Goal: Task Accomplishment & Management: Complete application form

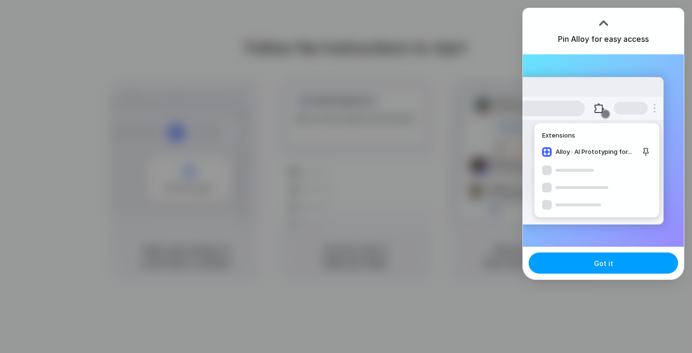
click at [602, 271] on button "Got it" at bounding box center [603, 262] width 149 height 21
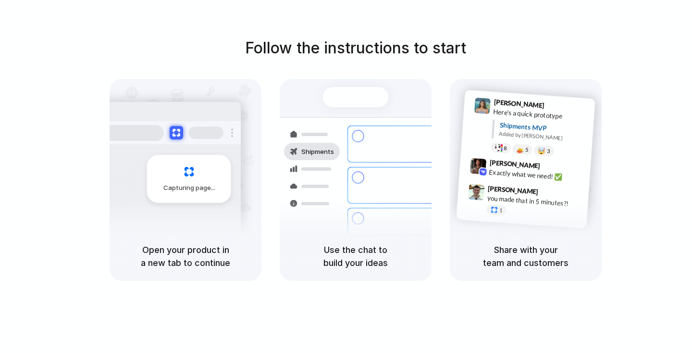
drag, startPoint x: 400, startPoint y: 291, endPoint x: 398, endPoint y: 186, distance: 104.8
click at [398, 186] on div "Follow the instructions to start Capturing page Open your product in a new tab …" at bounding box center [355, 186] width 711 height 372
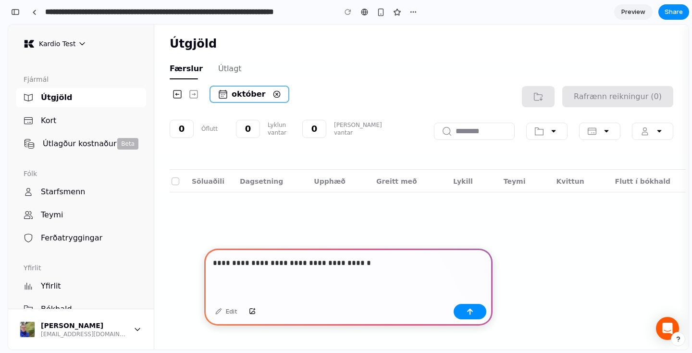
click at [653, 350] on div "**********" at bounding box center [350, 176] width 684 height 353
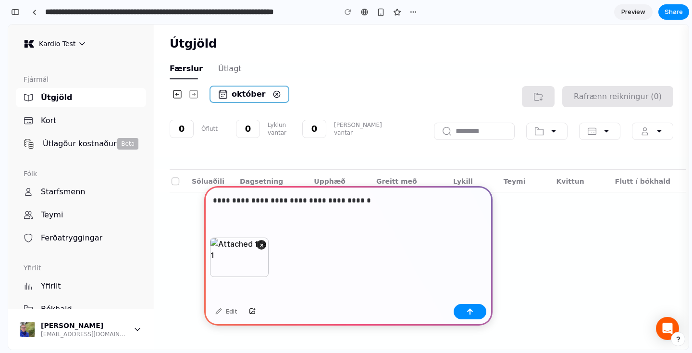
click at [383, 208] on div "**********" at bounding box center [348, 211] width 288 height 51
click at [473, 312] on button "button" at bounding box center [470, 311] width 33 height 15
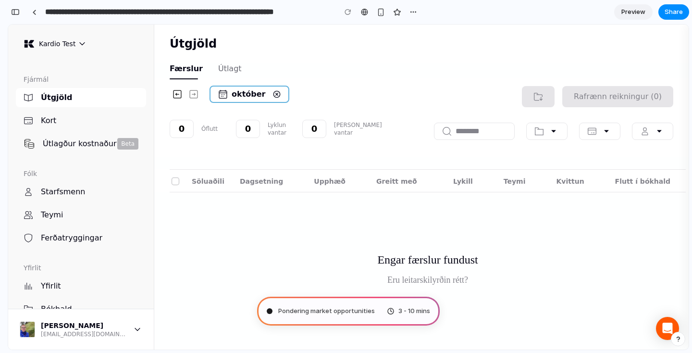
scroll to position [18, 0]
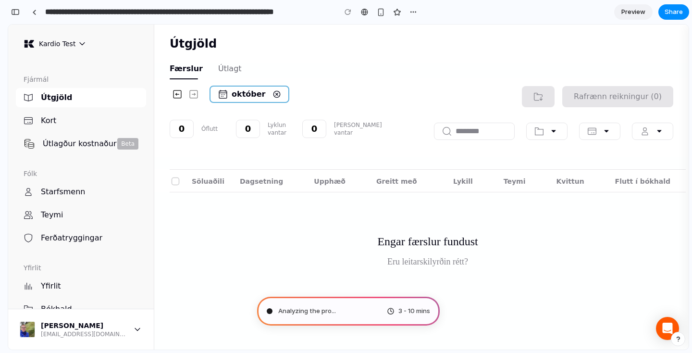
type input "**********"
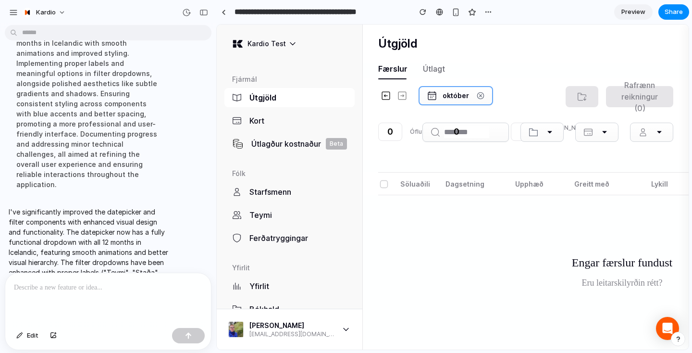
scroll to position [207, 0]
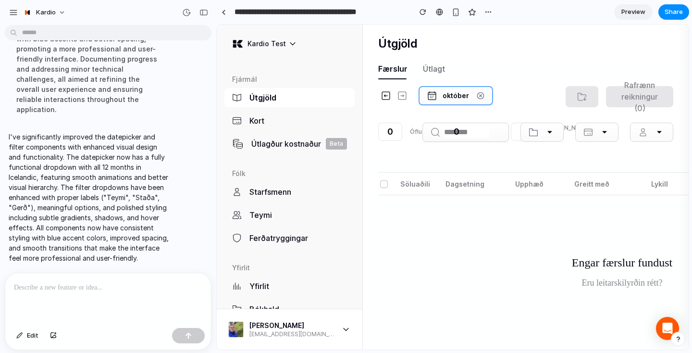
click at [362, 201] on div "Fjármál Útgjöld Kort Útlagður kostnaður Beta Fólk Starfsmenn Teymi Ferðatryggin…" at bounding box center [290, 186] width 146 height 246
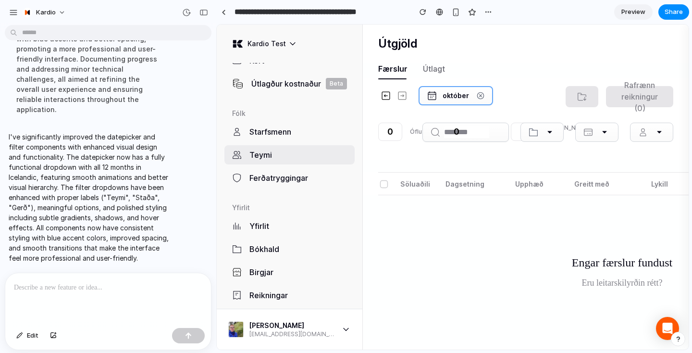
scroll to position [0, 0]
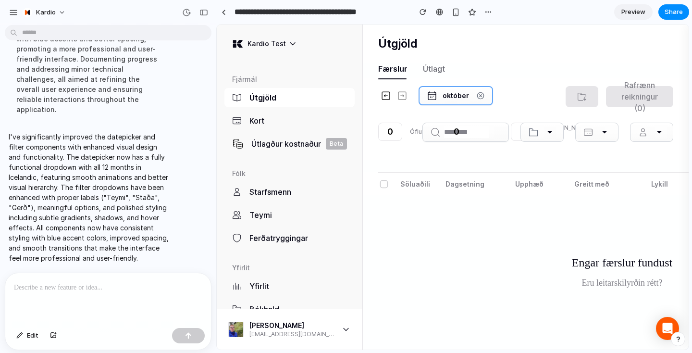
click at [431, 134] on icon at bounding box center [436, 132] width 10 height 10
click at [446, 98] on div "október" at bounding box center [456, 96] width 26 height 10
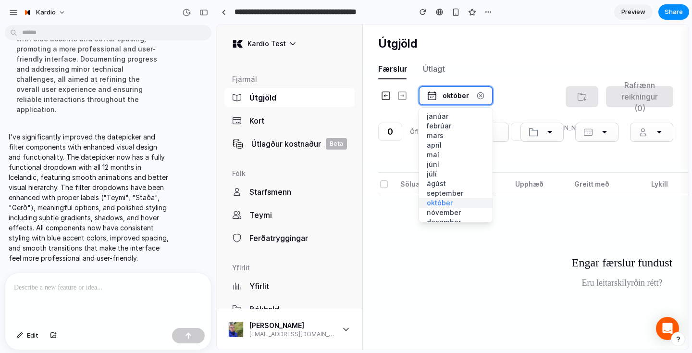
scroll to position [9, 0]
click at [525, 184] on div "Upphæð" at bounding box center [529, 184] width 28 height 23
click at [580, 120] on div "Rafrænn reikningur (0)" at bounding box center [620, 114] width 108 height 56
click at [506, 100] on div "október janúar febrúar mars apríl maí júní júlí ágúst september október nóvembe…" at bounding box center [471, 121] width 187 height 70
click at [479, 96] on icon at bounding box center [480, 95] width 2 height 2
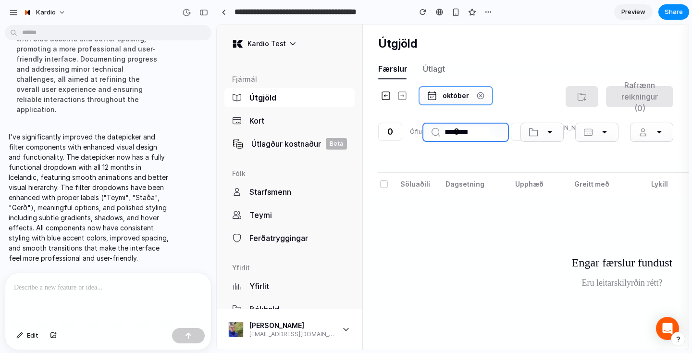
click at [480, 130] on input at bounding box center [467, 132] width 44 height 12
click at [539, 133] on div at bounding box center [542, 132] width 43 height 19
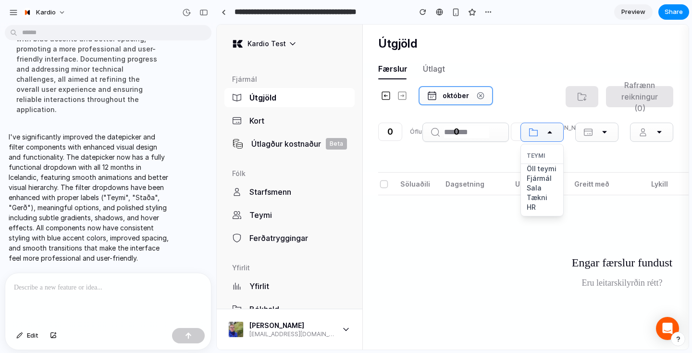
click at [603, 113] on div "Rafrænn reikningur (0) Teymi Öll teymi Fjármál Sala Tækni HR" at bounding box center [620, 114] width 108 height 56
click at [590, 138] on div at bounding box center [596, 132] width 43 height 19
click at [267, 131] on link "Kort" at bounding box center [289, 122] width 130 height 23
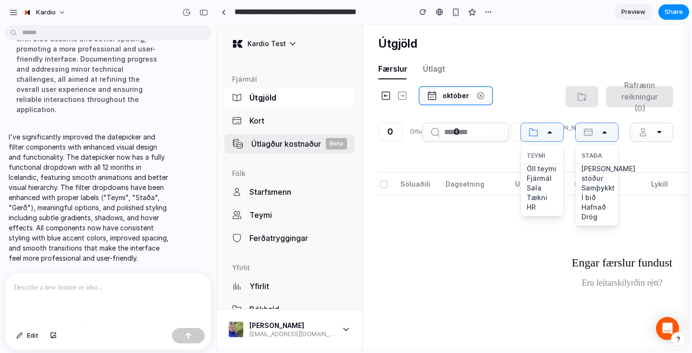
click at [270, 147] on div "Útlagður kostnaður" at bounding box center [288, 144] width 75 height 12
click at [272, 120] on div "Kort" at bounding box center [301, 121] width 105 height 12
click at [385, 126] on div "0" at bounding box center [390, 131] width 23 height 17
click at [408, 126] on div "0 Óflutt" at bounding box center [405, 132] width 55 height 18
click at [428, 65] on div "Útlagt" at bounding box center [434, 69] width 22 height 12
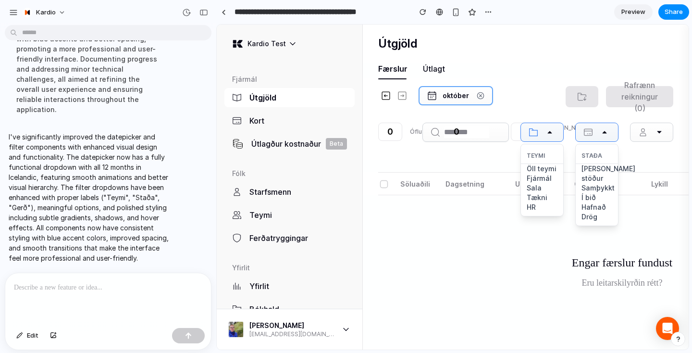
click at [428, 65] on div "Útlagt" at bounding box center [434, 69] width 22 height 12
click at [634, 17] on link "Preview" at bounding box center [633, 11] width 38 height 15
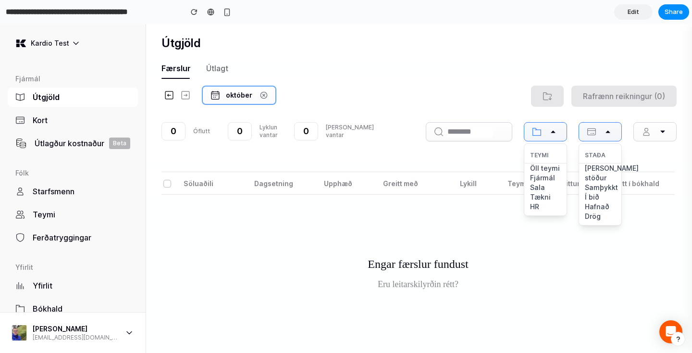
click at [521, 156] on div "október 0 Óflutt 0 Lyklun vantar 0 Kvittun vantar Rafrænn reikningur (0) Teymi …" at bounding box center [419, 119] width 546 height 82
click at [541, 134] on icon at bounding box center [537, 132] width 10 height 10
click at [584, 131] on div at bounding box center [600, 131] width 43 height 19
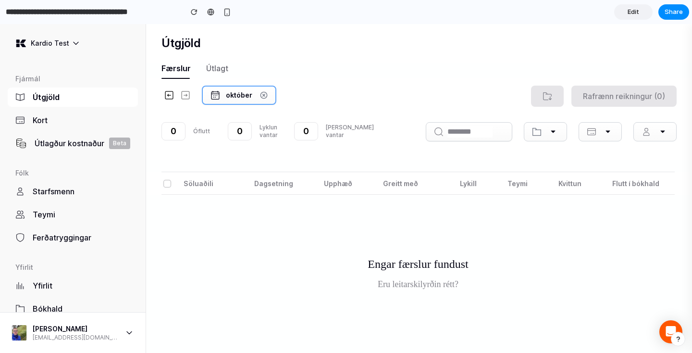
click at [599, 154] on div "október 0 Óflutt 0 Lyklun vantar 0 Kvittun vantar Rafrænn reikningur (0)" at bounding box center [419, 119] width 546 height 82
click at [489, 126] on input at bounding box center [470, 132] width 45 height 12
click at [487, 101] on div "Rafrænn reikningur (0)" at bounding box center [513, 96] width 328 height 21
click at [540, 95] on div at bounding box center [547, 96] width 33 height 21
click at [173, 96] on icon at bounding box center [169, 95] width 10 height 10
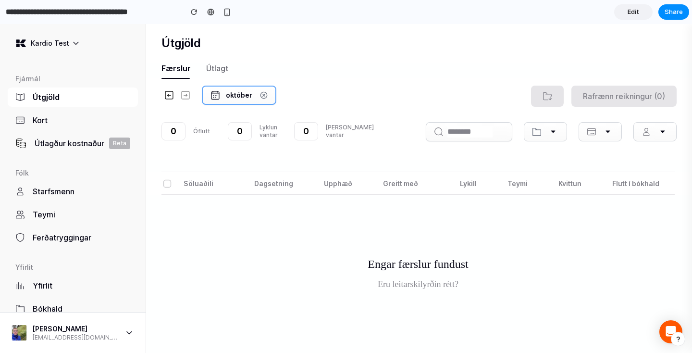
click at [182, 94] on icon at bounding box center [186, 95] width 10 height 10
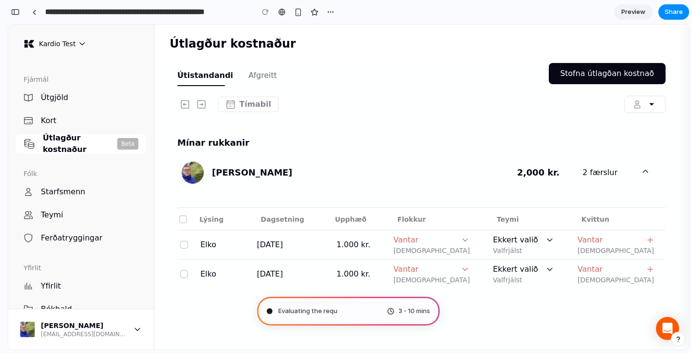
type input "**********"
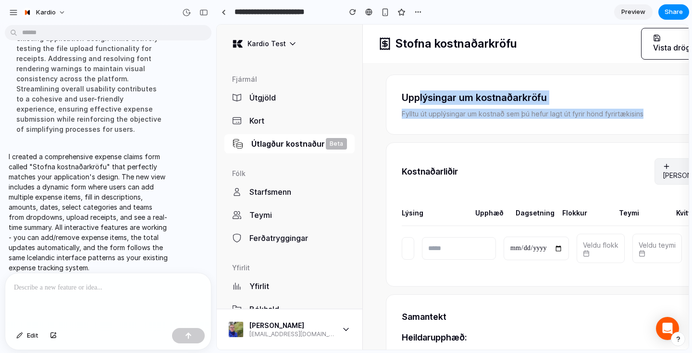
drag, startPoint x: 434, startPoint y: 119, endPoint x: 418, endPoint y: 94, distance: 29.2
click at [418, 94] on div "Upplýsingar um kostnaðarkröfu Fylltu út upplýsingar um kostnað sem þú hefur lag…" at bounding box center [573, 105] width 375 height 60
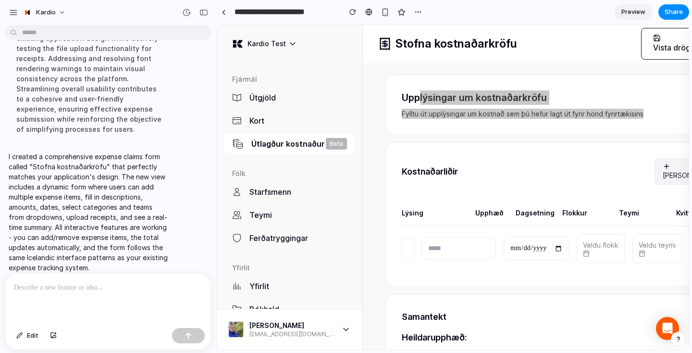
click at [637, 9] on span "Preview" at bounding box center [634, 12] width 24 height 10
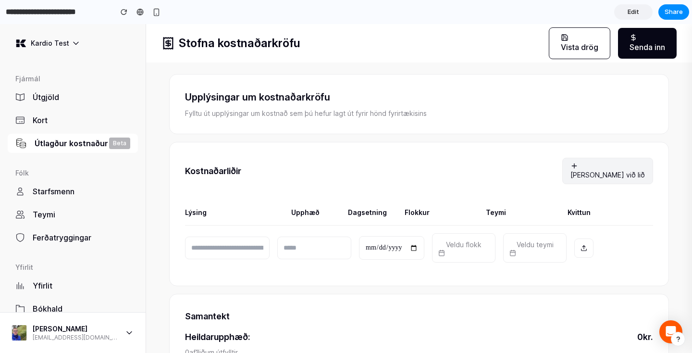
click at [529, 48] on div "Stofna kostnaðarkröfu Vista drög Senda inn" at bounding box center [411, 43] width 531 height 38
click at [576, 41] on button "Vista drög" at bounding box center [580, 43] width 62 height 32
click at [393, 156] on div "Kostnaðarliðir [PERSON_NAME] við lið Lýsing Upphæð Dagsetning Flokkur Teymi Kvi…" at bounding box center [419, 214] width 500 height 144
click at [364, 244] on input "date" at bounding box center [391, 248] width 65 height 24
type input "*"
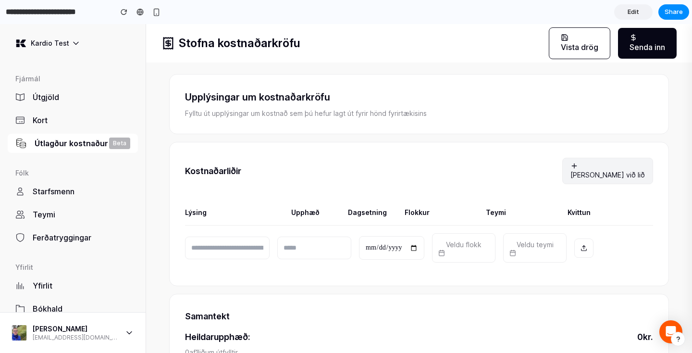
click at [346, 247] on input "*" at bounding box center [314, 247] width 74 height 23
click at [387, 204] on div "Lýsing Upphæð Dagsetning Flokkur [PERSON_NAME]" at bounding box center [419, 212] width 468 height 26
click at [632, 33] on button "Senda inn" at bounding box center [647, 43] width 59 height 31
